Goal: Task Accomplishment & Management: Manage account settings

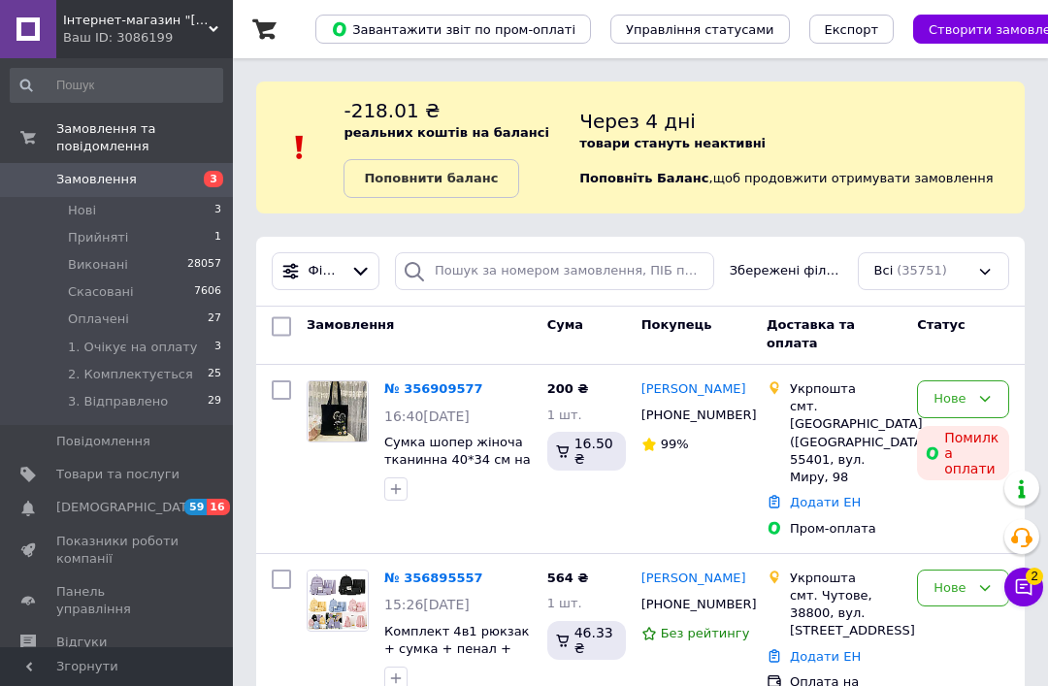
click at [643, 243] on div "Фільтри Збережені фільтри: Всі (35751)" at bounding box center [640, 272] width 769 height 70
click at [598, 285] on input "search" at bounding box center [554, 271] width 319 height 38
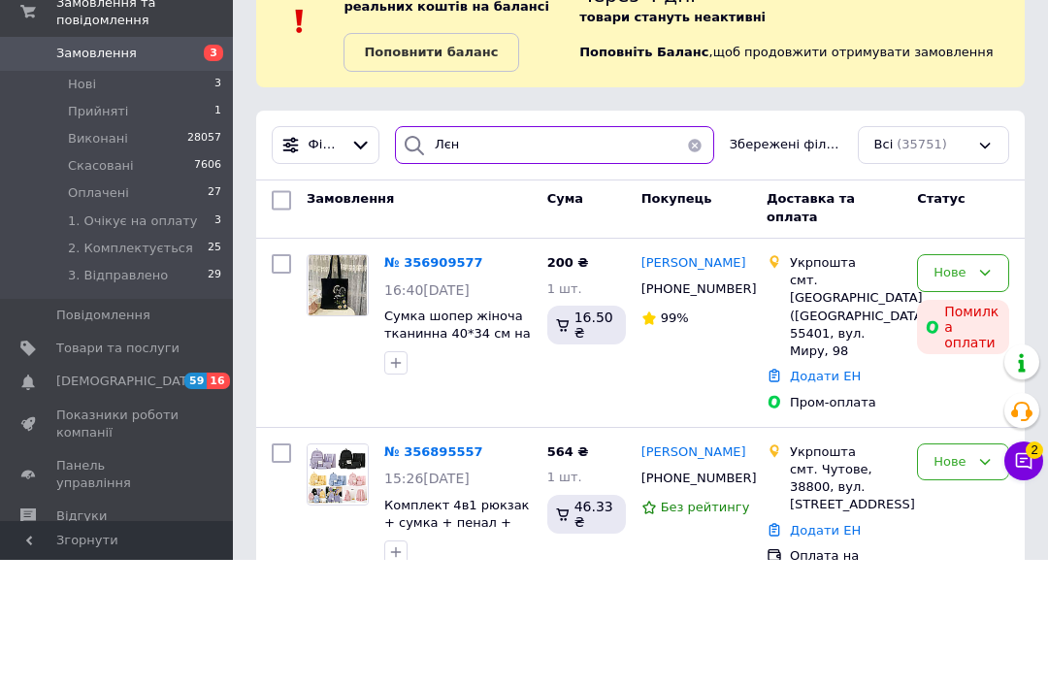
type input "Лєна"
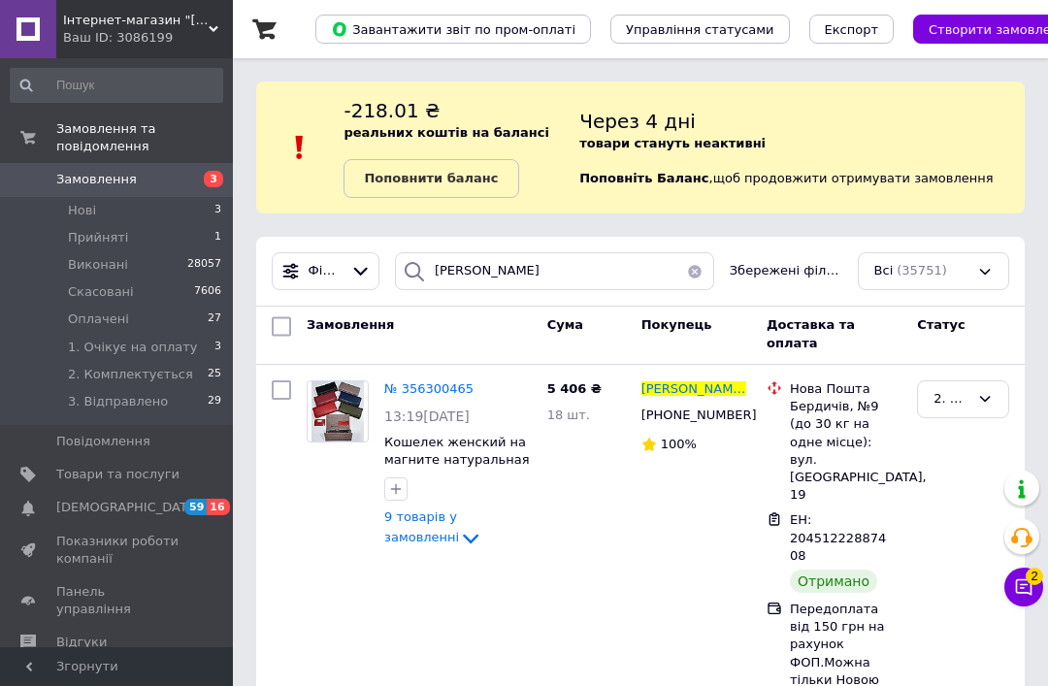
click at [462, 386] on span "№ 356300465" at bounding box center [428, 388] width 89 height 15
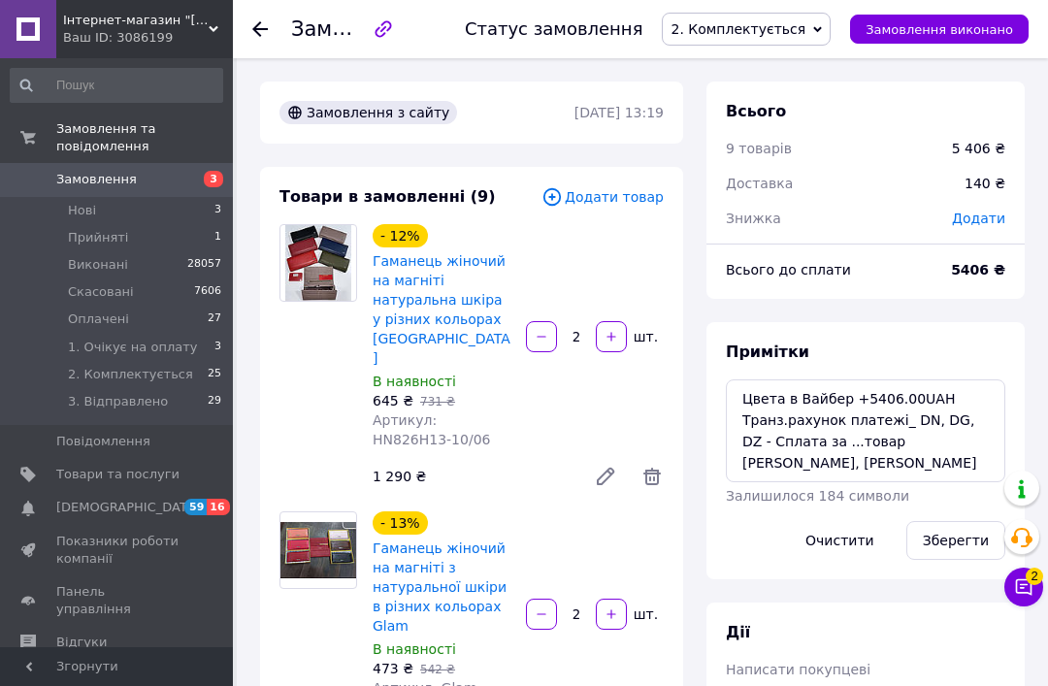
scroll to position [82, 0]
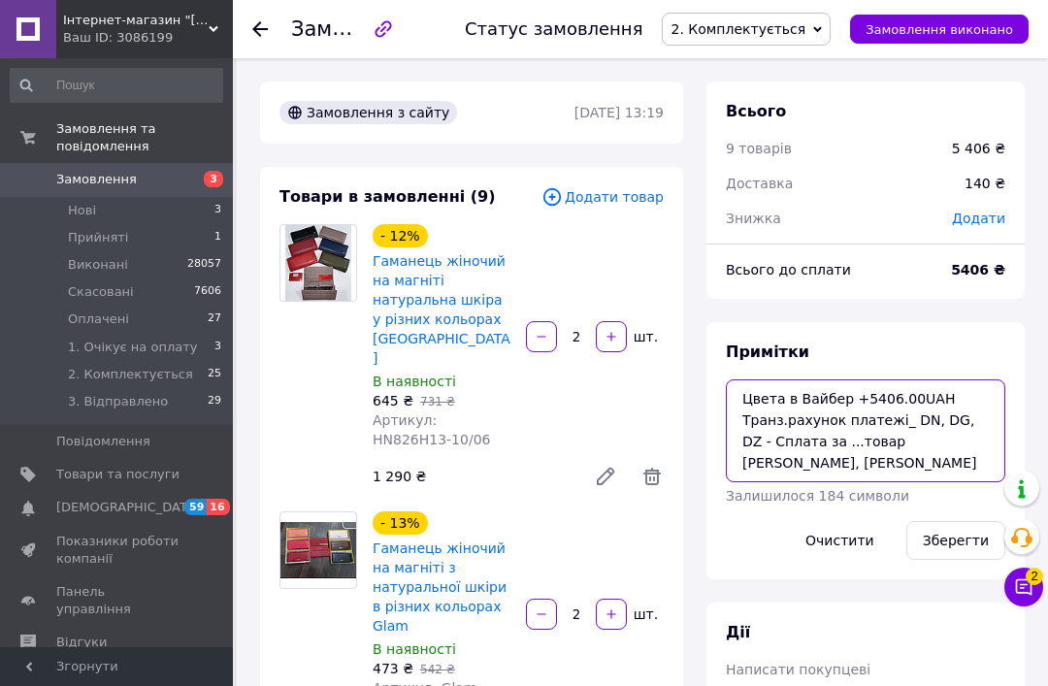
click at [829, 450] on textarea "Цвета в Вайбер +5406.00UAH Транз.рахунок платежi_ DN, DG, DZ - Сплата за ...тов…" at bounding box center [866, 430] width 280 height 103
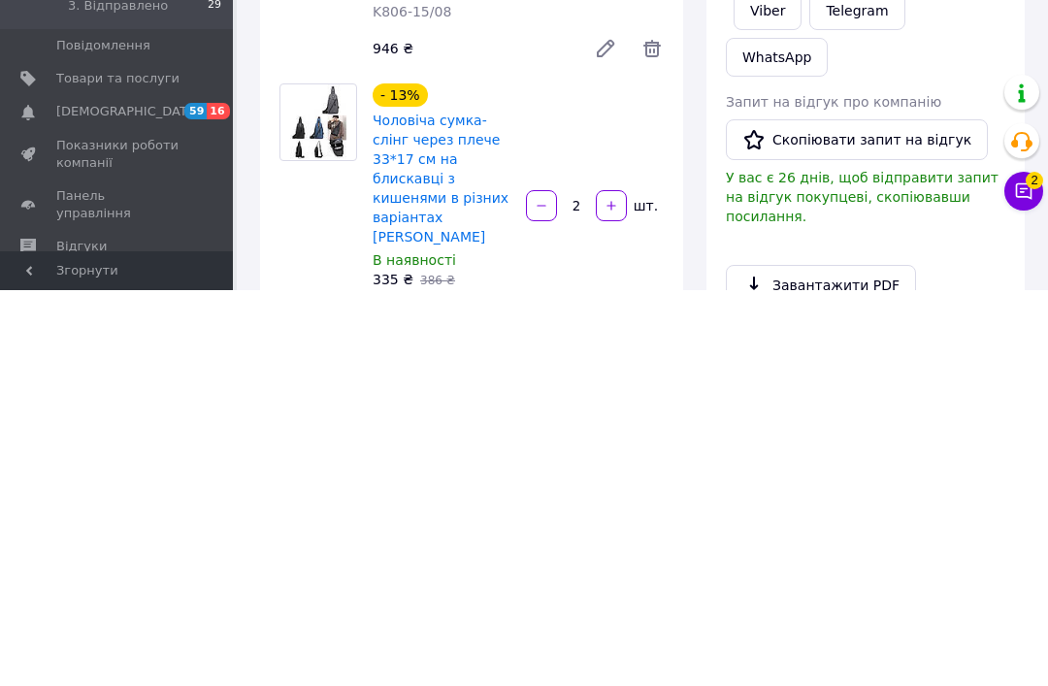
scroll to position [301, 0]
click at [856, 660] on link "Завантажити PDF" at bounding box center [821, 680] width 190 height 41
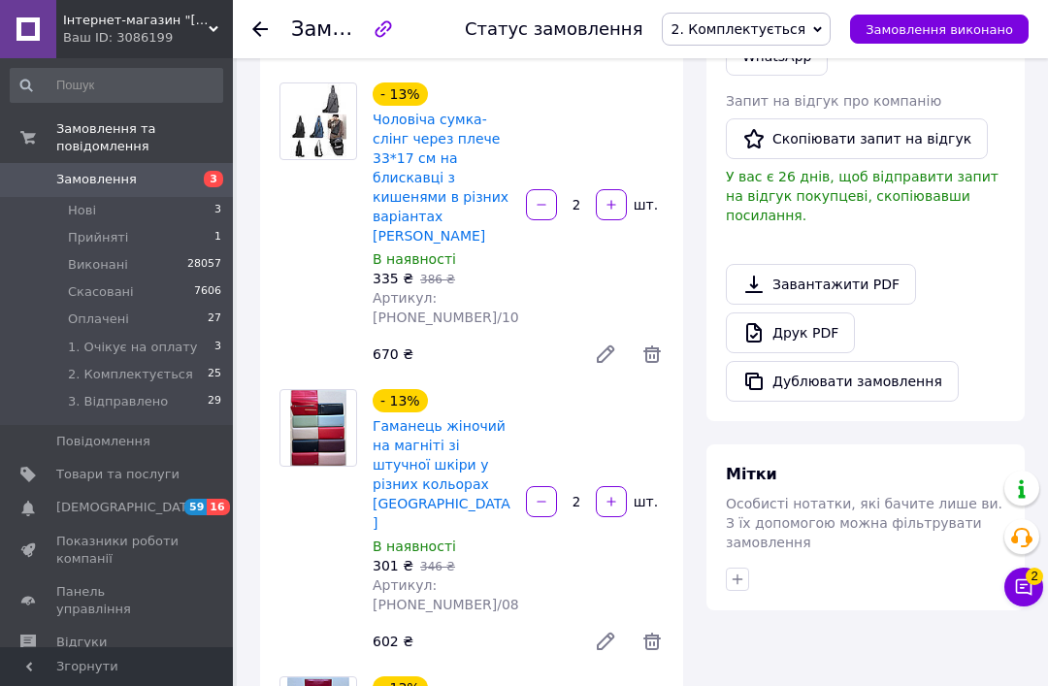
click at [832, 271] on link "Завантажити PDF" at bounding box center [821, 284] width 190 height 41
